Goal: Transaction & Acquisition: Book appointment/travel/reservation

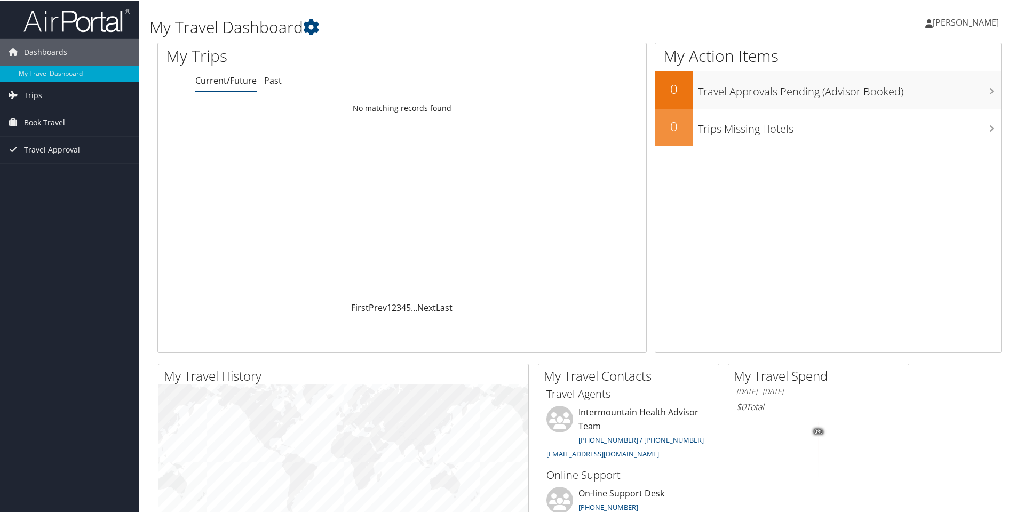
click at [982, 18] on span "[PERSON_NAME]" at bounding box center [965, 21] width 66 height 12
click at [44, 122] on span "Book Travel" at bounding box center [44, 121] width 41 height 27
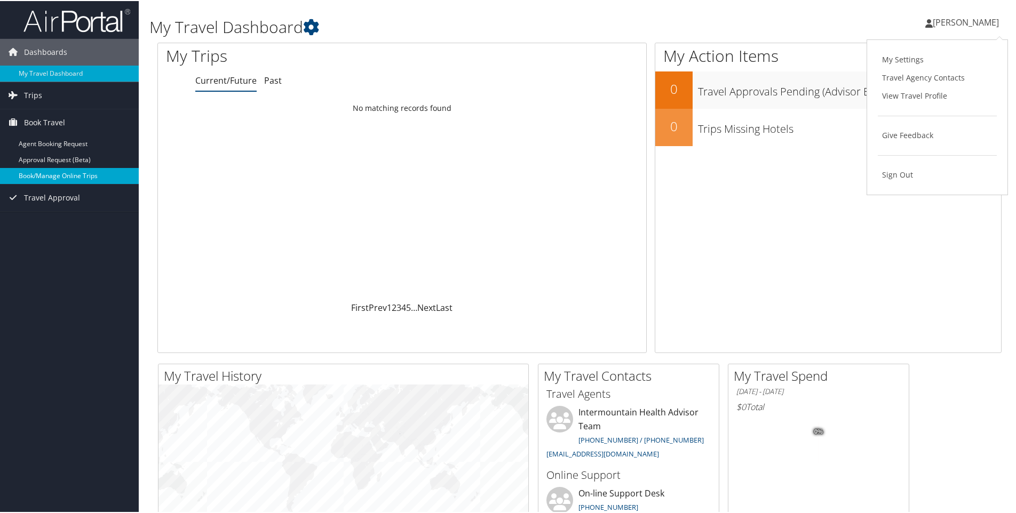
click at [29, 176] on link "Book/Manage Online Trips" at bounding box center [69, 175] width 139 height 16
click at [38, 176] on link "Book/Manage Online Trips" at bounding box center [69, 175] width 139 height 16
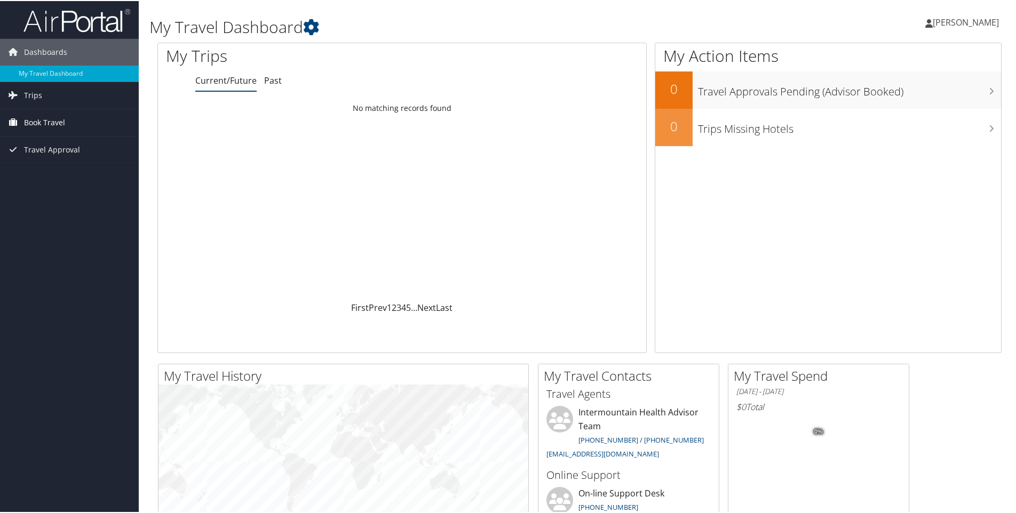
click at [31, 119] on span "Book Travel" at bounding box center [44, 121] width 41 height 27
click at [54, 176] on link "Book/Manage Online Trips" at bounding box center [69, 175] width 139 height 16
